Goal: Find specific page/section: Find specific page/section

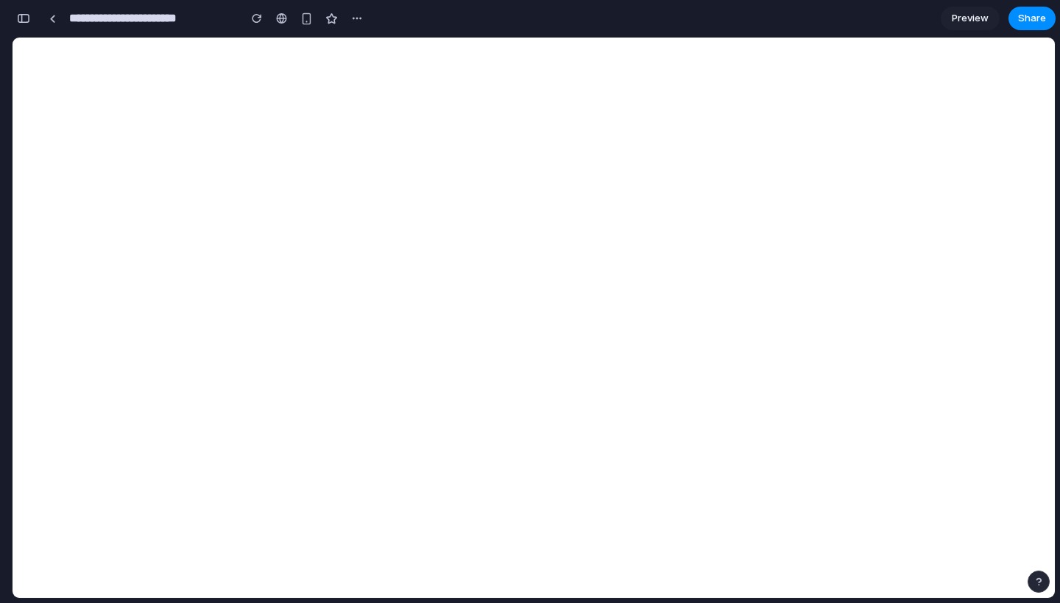
scroll to position [2585, 0]
click at [24, 20] on div "button" at bounding box center [23, 18] width 13 height 10
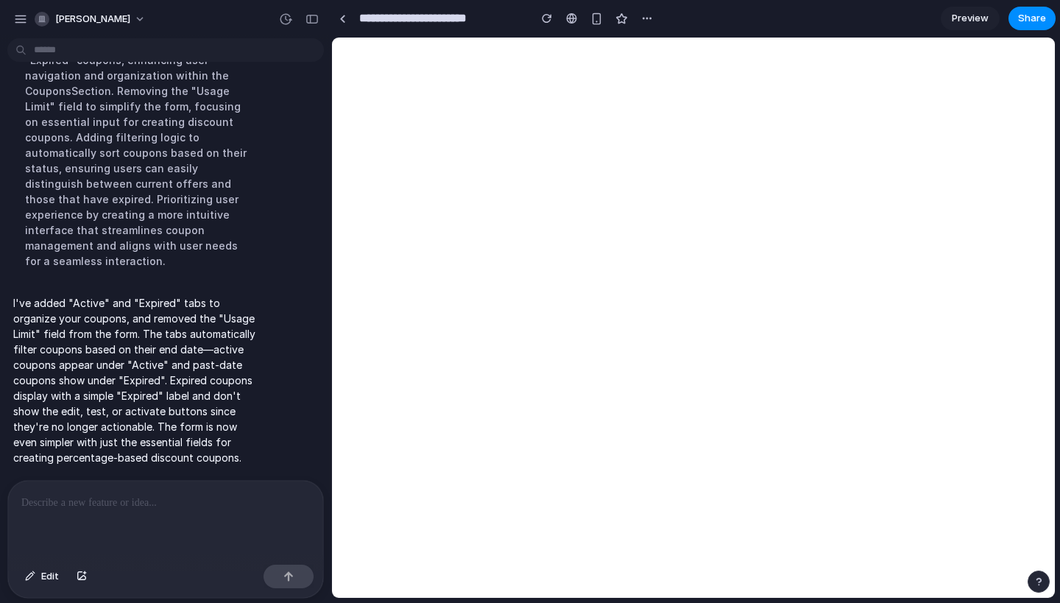
scroll to position [1384, 0]
click at [216, 213] on div "Implementing tabs for "Active" and "Expired" coupons, enhancing user navigation…" at bounding box center [136, 152] width 246 height 249
click at [81, 317] on p "I've added "Active" and "Expired" tabs to organize your coupons, and removed th…" at bounding box center [136, 380] width 246 height 170
click at [200, 346] on p "I've added "Active" and "Expired" tabs to organize your coupons, and removed th…" at bounding box center [136, 380] width 246 height 170
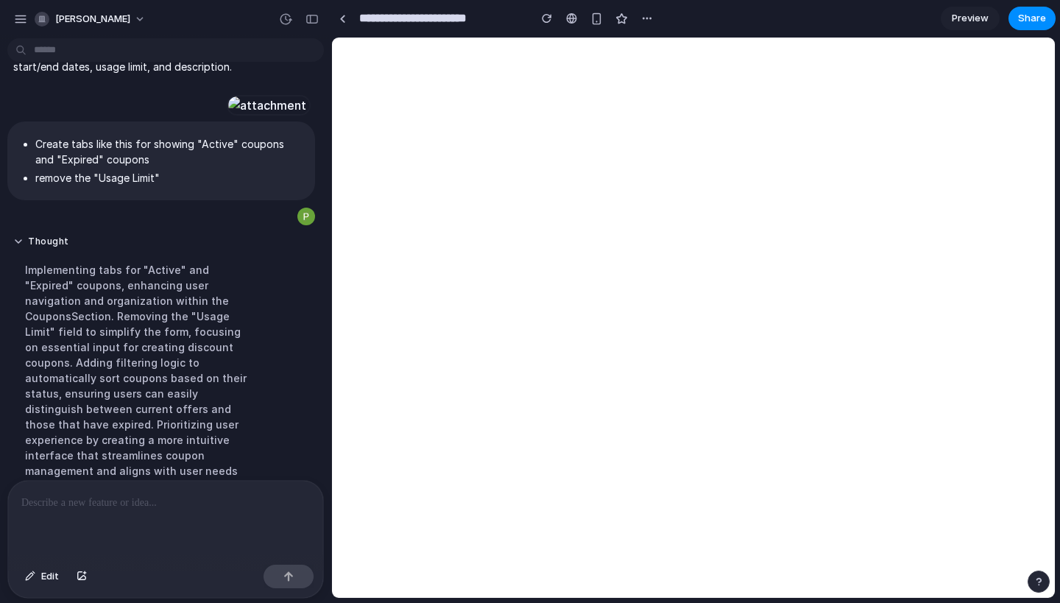
scroll to position [1032, 0]
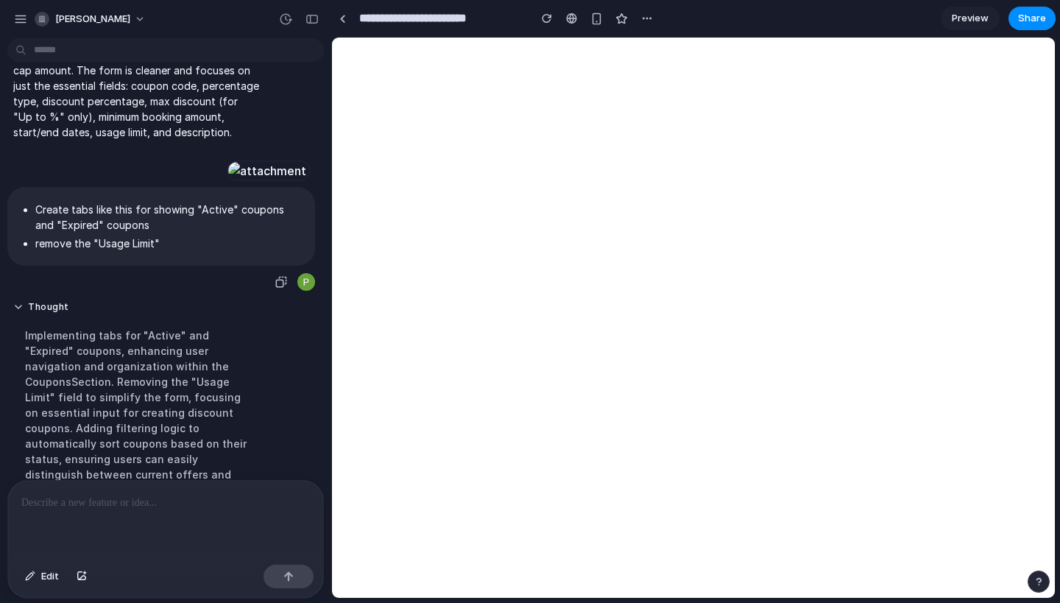
click at [227, 181] on div at bounding box center [267, 170] width 81 height 21
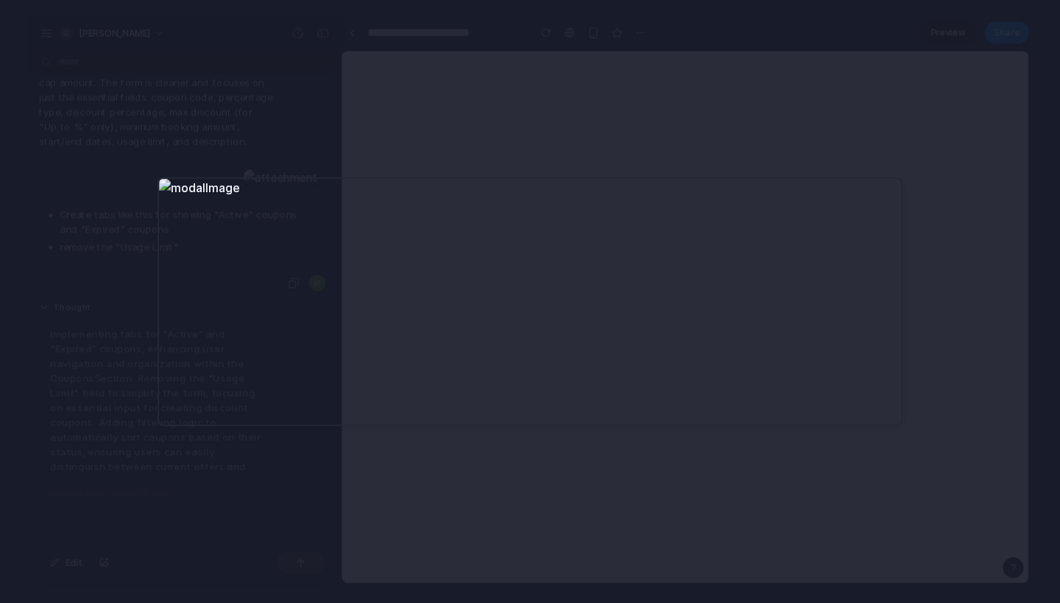
click at [745, 499] on div at bounding box center [530, 301] width 1060 height 603
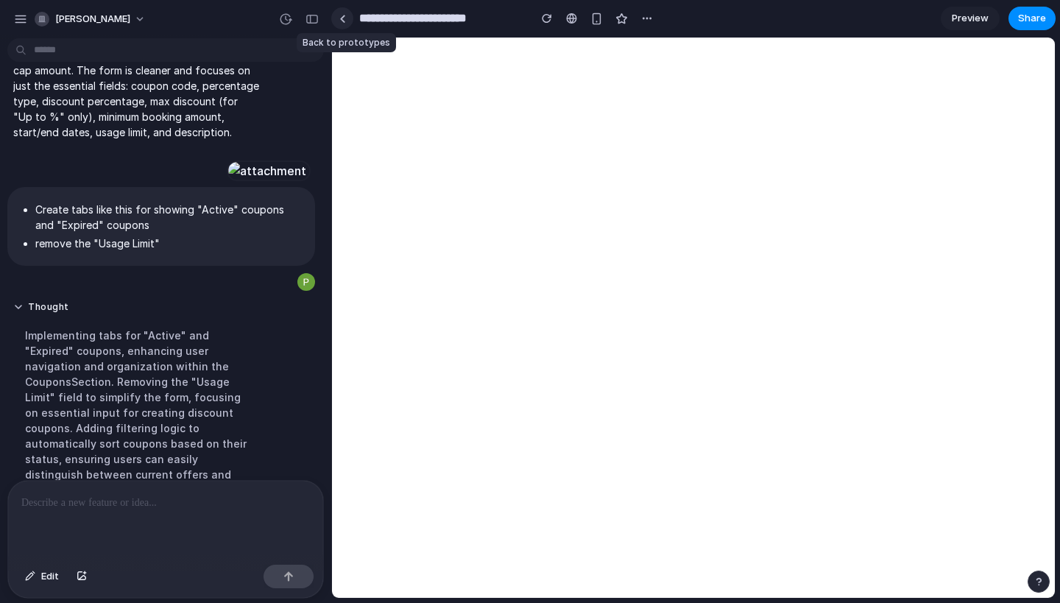
click at [336, 21] on link at bounding box center [342, 18] width 22 height 22
